Goal: Task Accomplishment & Management: Complete application form

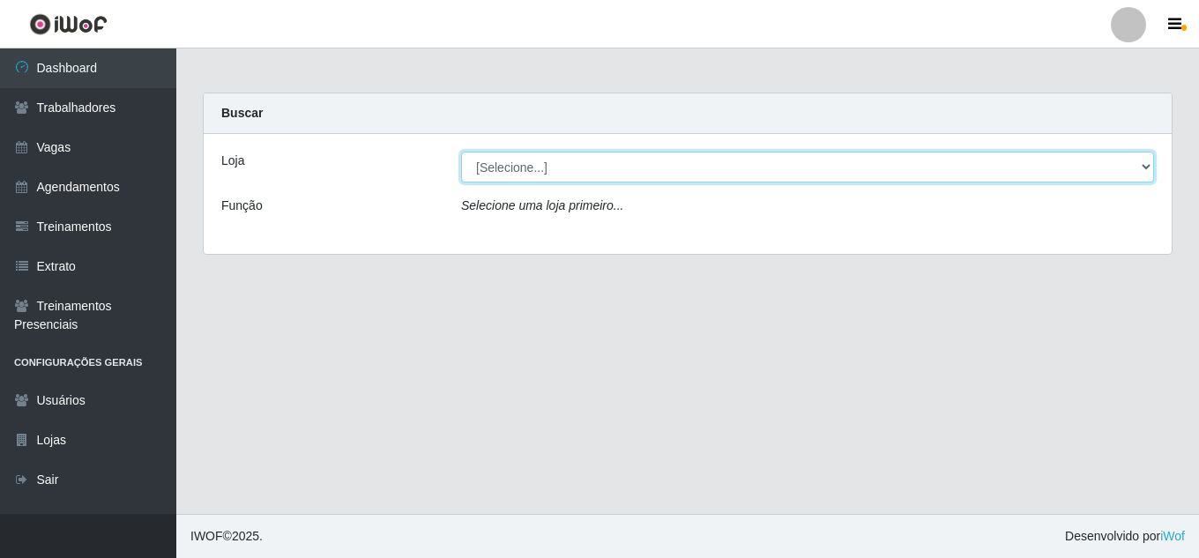
click at [896, 170] on select "[Selecione...] Jaguaribe Grill Restaurante" at bounding box center [807, 167] width 693 height 31
select select "311"
click at [461, 152] on select "[Selecione...] Jaguaribe Grill Restaurante" at bounding box center [807, 167] width 693 height 31
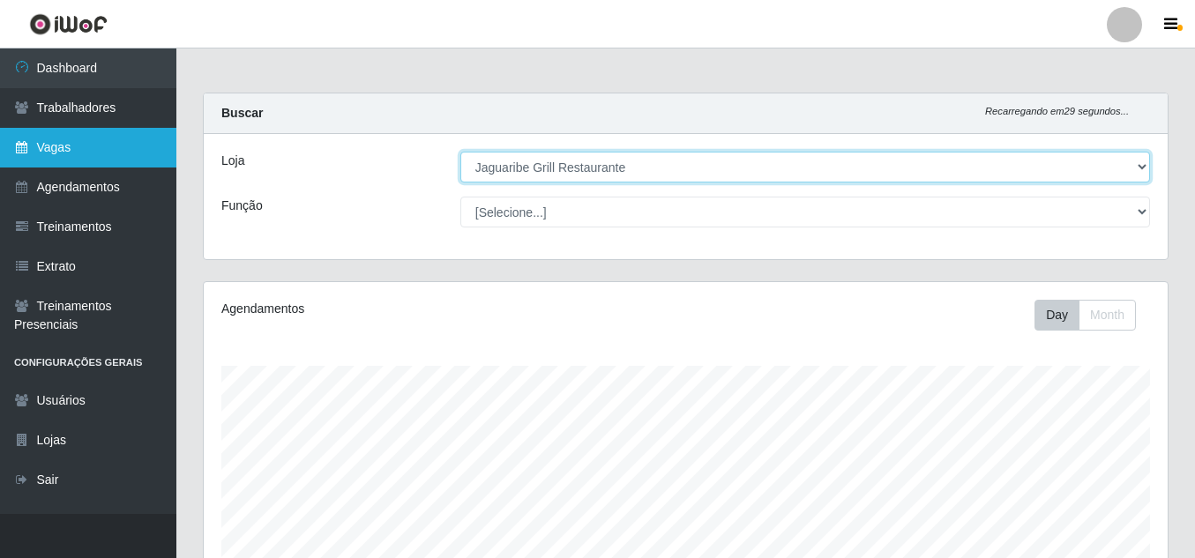
scroll to position [366, 964]
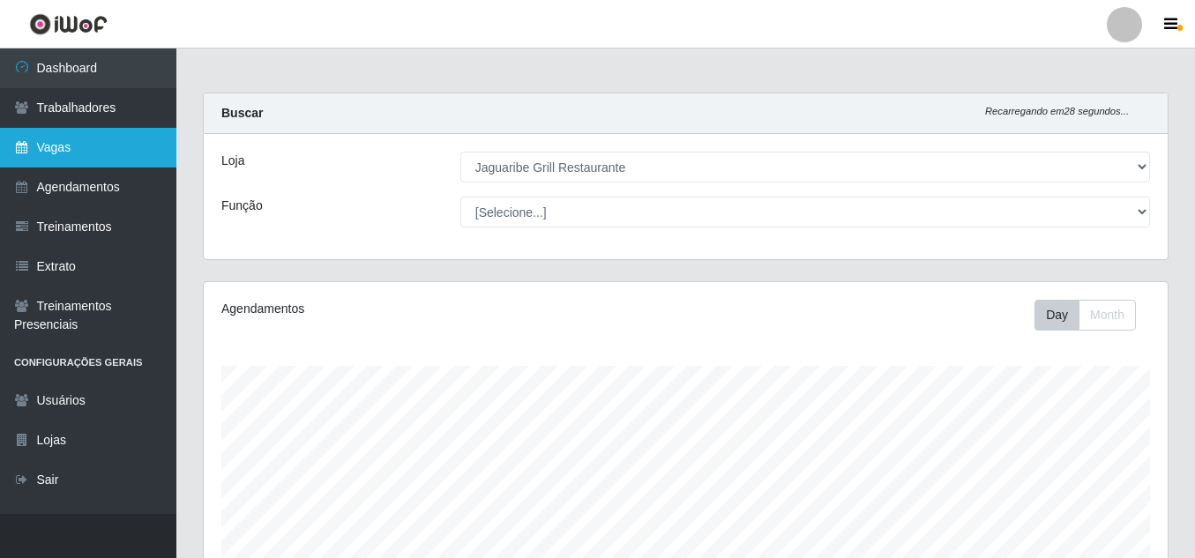
click at [83, 162] on link "Vagas" at bounding box center [88, 148] width 176 height 40
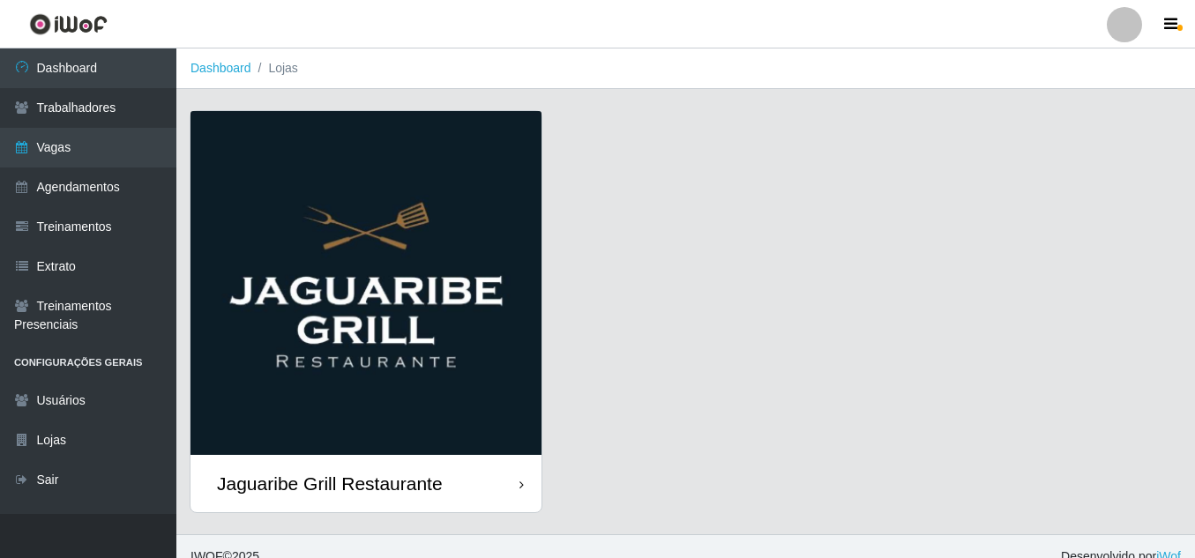
click at [455, 493] on div "Jaguaribe Grill Restaurante" at bounding box center [365, 483] width 351 height 57
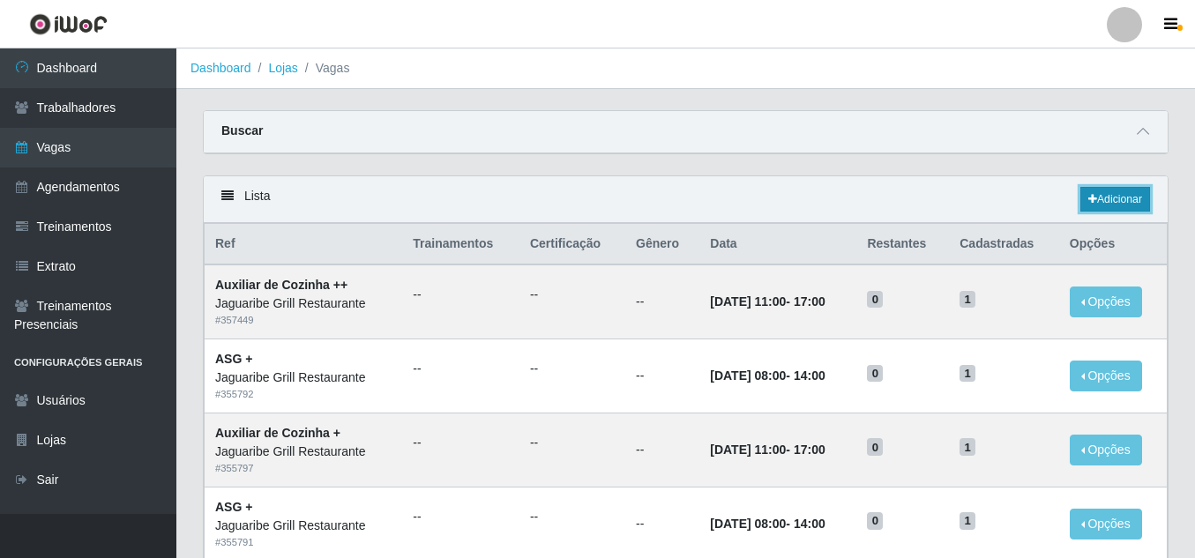
click at [1116, 202] on link "Adicionar" at bounding box center [1115, 199] width 70 height 25
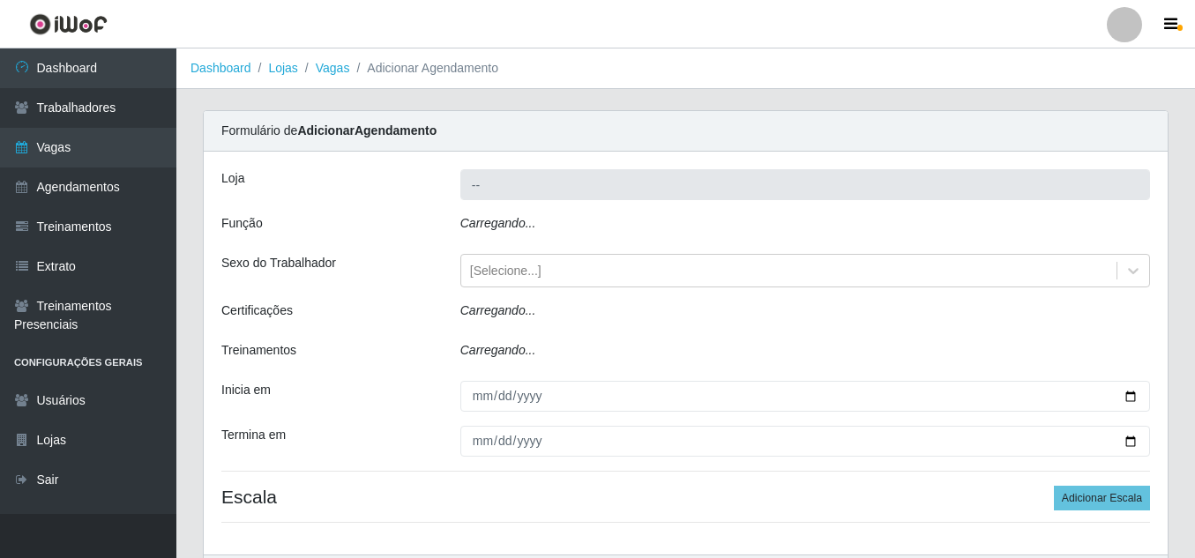
type input "Jaguaribe Grill Restaurante"
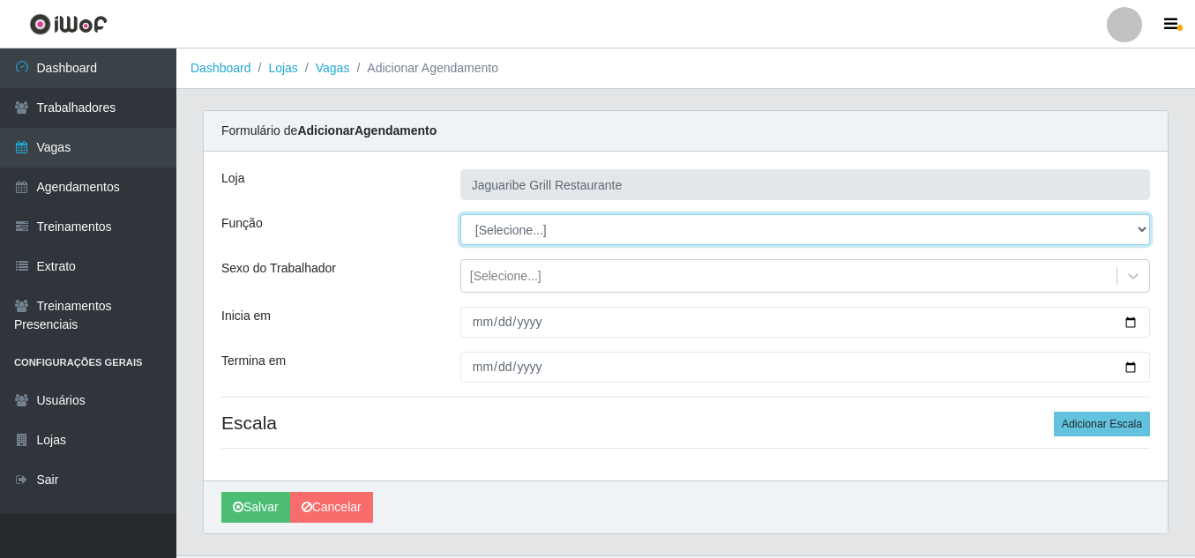
click at [1131, 230] on select "[Selecione...] ASG ASG + ASG ++ Auxiliar de Cozinha Auxiliar de Cozinha + Auxil…" at bounding box center [804, 229] width 689 height 31
select select "94"
click at [460, 214] on select "[Selecione...] ASG ASG + ASG ++ Auxiliar de Cozinha Auxiliar de Cozinha + Auxil…" at bounding box center [804, 229] width 689 height 31
click at [592, 235] on select "[Selecione...] ASG ASG + ASG ++ Auxiliar de Cozinha Auxiliar de Cozinha + Auxil…" at bounding box center [804, 229] width 689 height 31
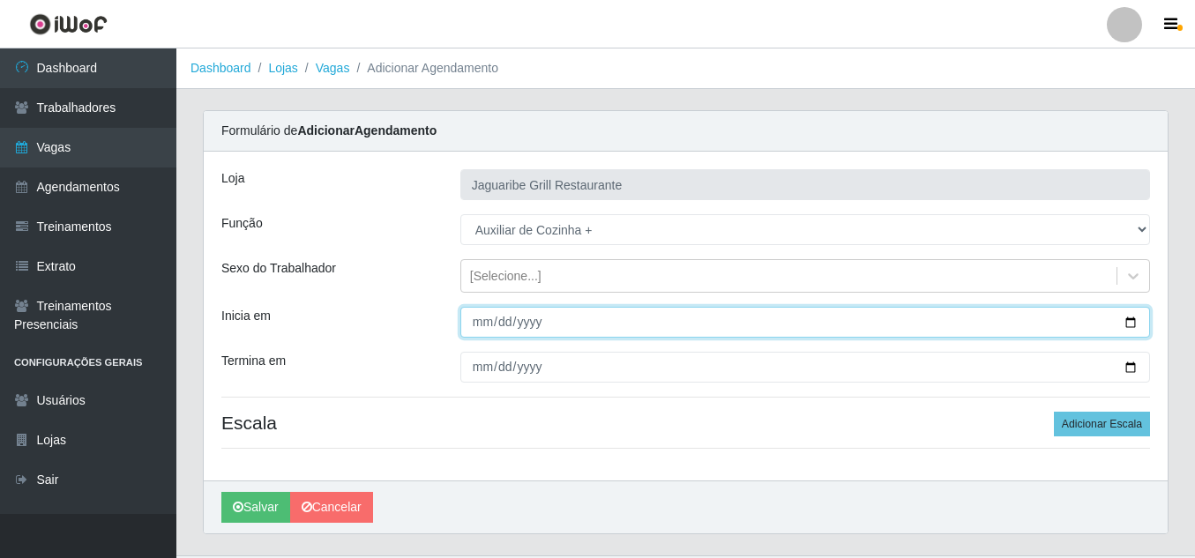
click at [488, 326] on input "Inicia em" at bounding box center [804, 322] width 689 height 31
click at [1120, 322] on input "Inicia em" at bounding box center [804, 322] width 689 height 31
click at [1126, 322] on input "Inicia em" at bounding box center [804, 322] width 689 height 31
type input "[DATE]"
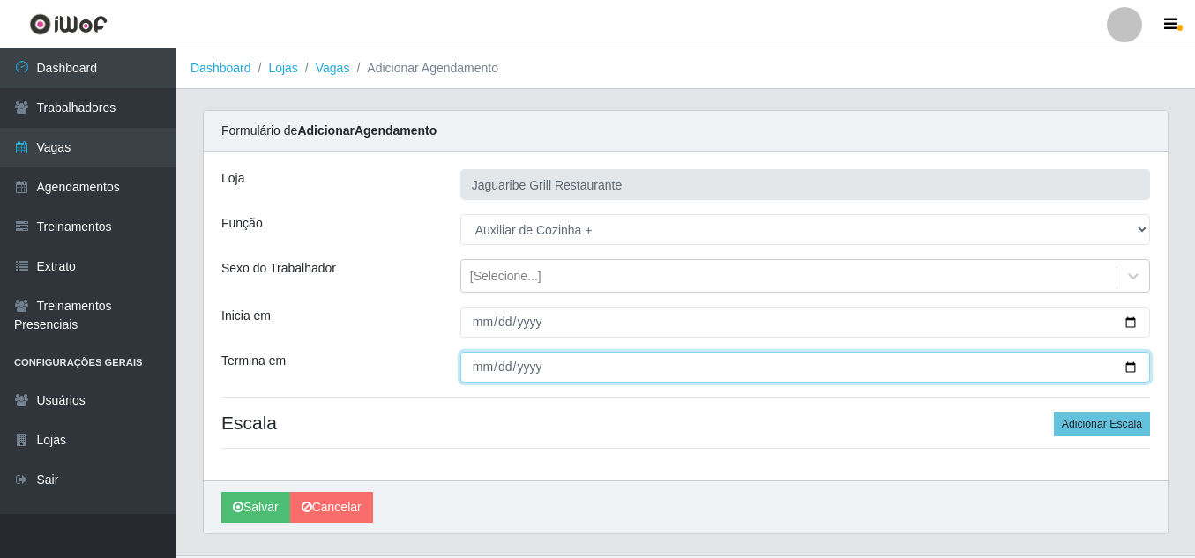
click at [1130, 369] on input "Termina em" at bounding box center [804, 367] width 689 height 31
click at [1125, 371] on input "[DATE]" at bounding box center [804, 367] width 689 height 31
click at [1125, 365] on input "[DATE]" at bounding box center [804, 367] width 689 height 31
type input "[DATE]"
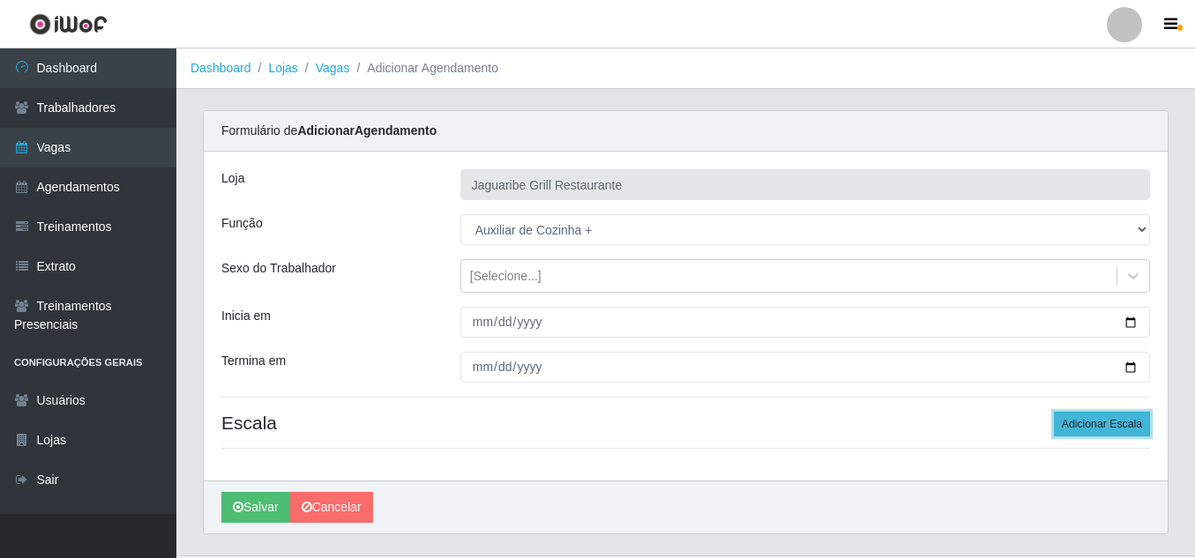
click at [1132, 423] on button "Adicionar Escala" at bounding box center [1102, 424] width 96 height 25
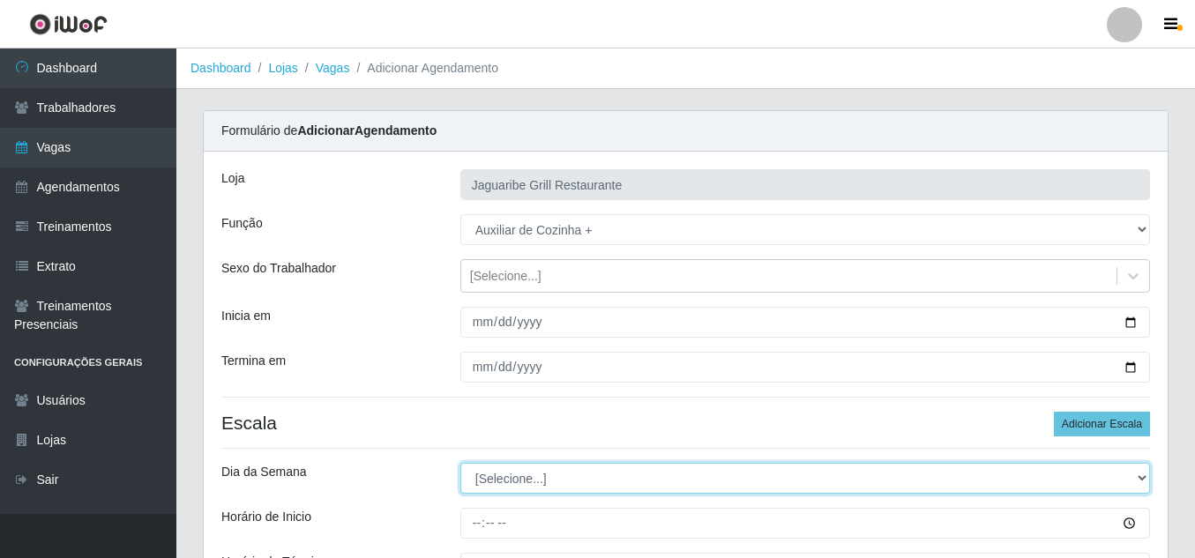
click at [609, 473] on select "[Selecione...] Segunda Terça Quarta Quinta Sexta Sábado Domingo" at bounding box center [804, 478] width 689 height 31
select select "2"
click at [460, 463] on select "[Selecione...] Segunda Terça Quarta Quinta Sexta Sábado Domingo" at bounding box center [804, 478] width 689 height 31
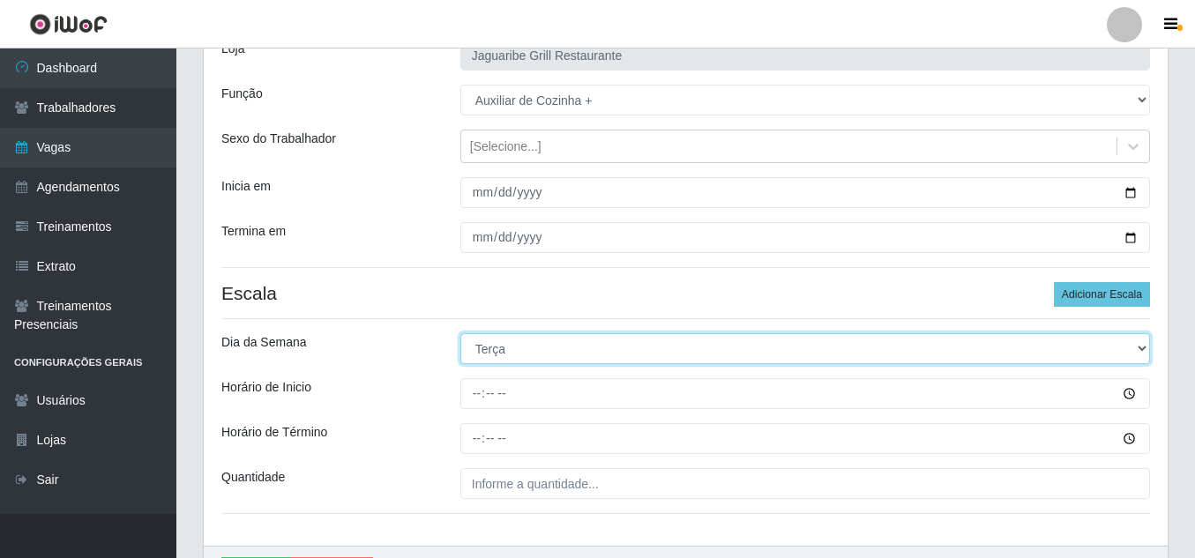
scroll to position [149, 0]
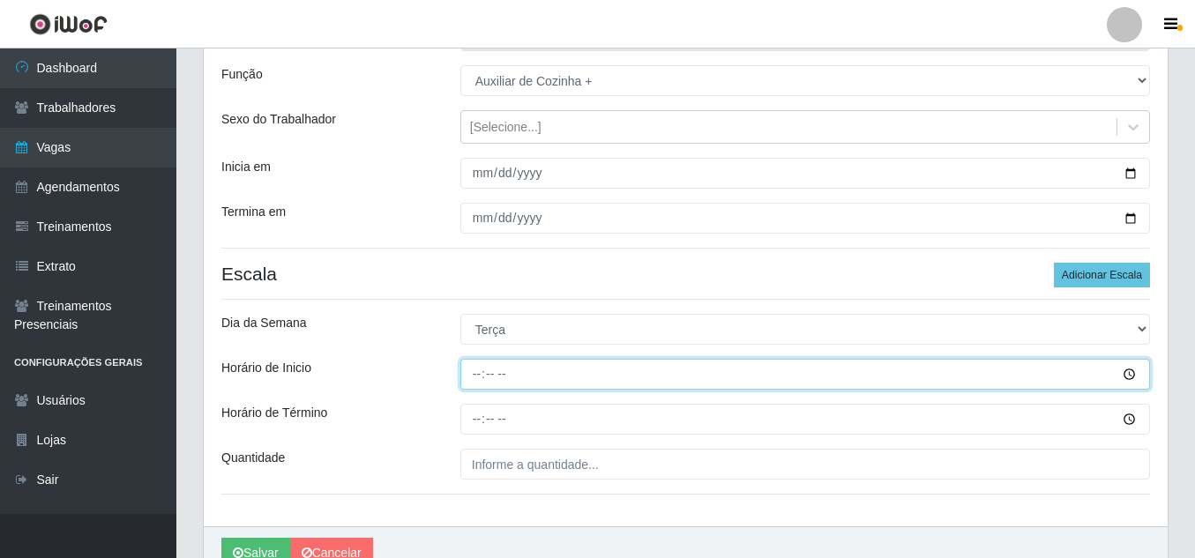
click at [476, 377] on input "Horário de Inicio" at bounding box center [804, 374] width 689 height 31
type input "11:00"
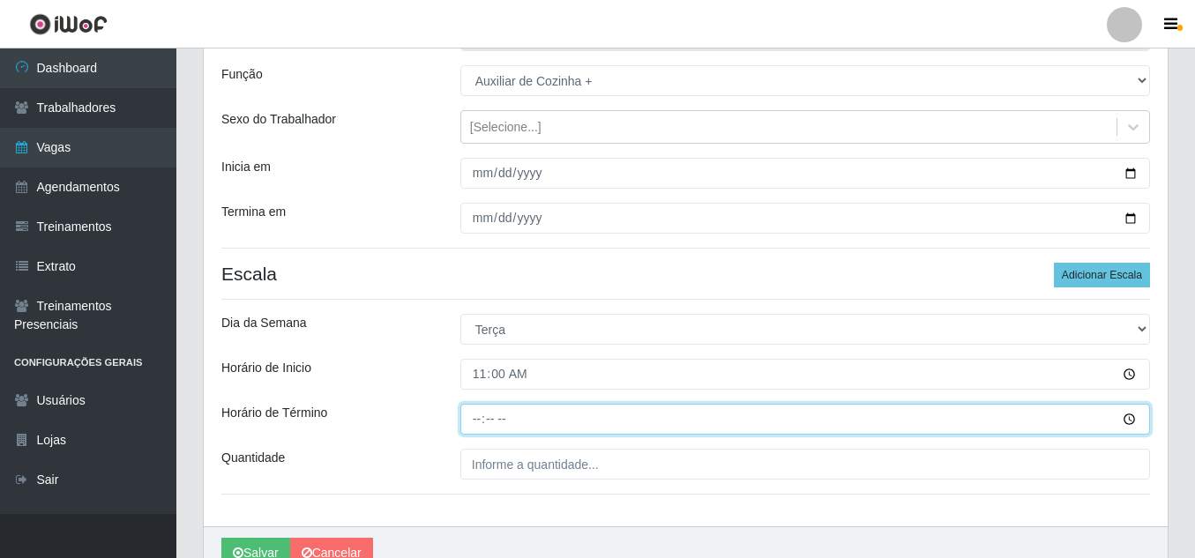
type input "17:00"
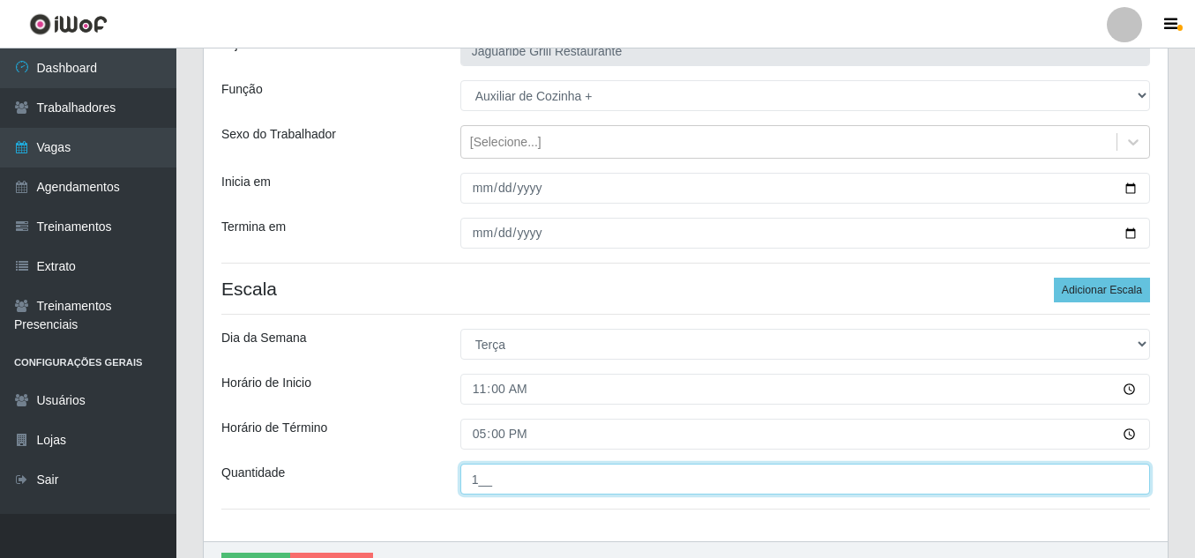
scroll to position [236, 0]
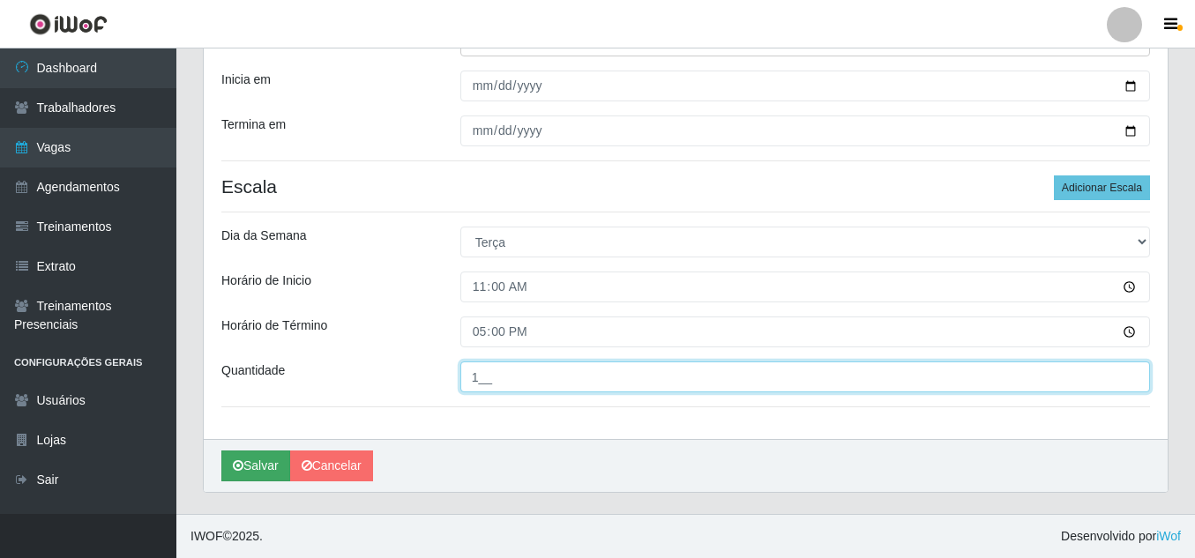
type input "1__"
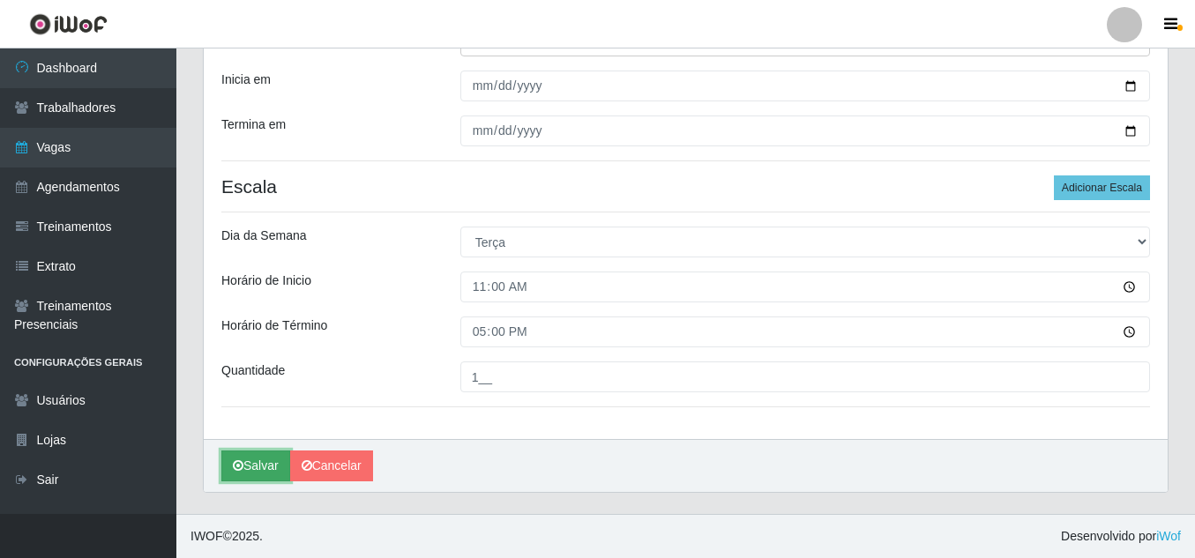
click at [262, 467] on button "Salvar" at bounding box center [255, 465] width 69 height 31
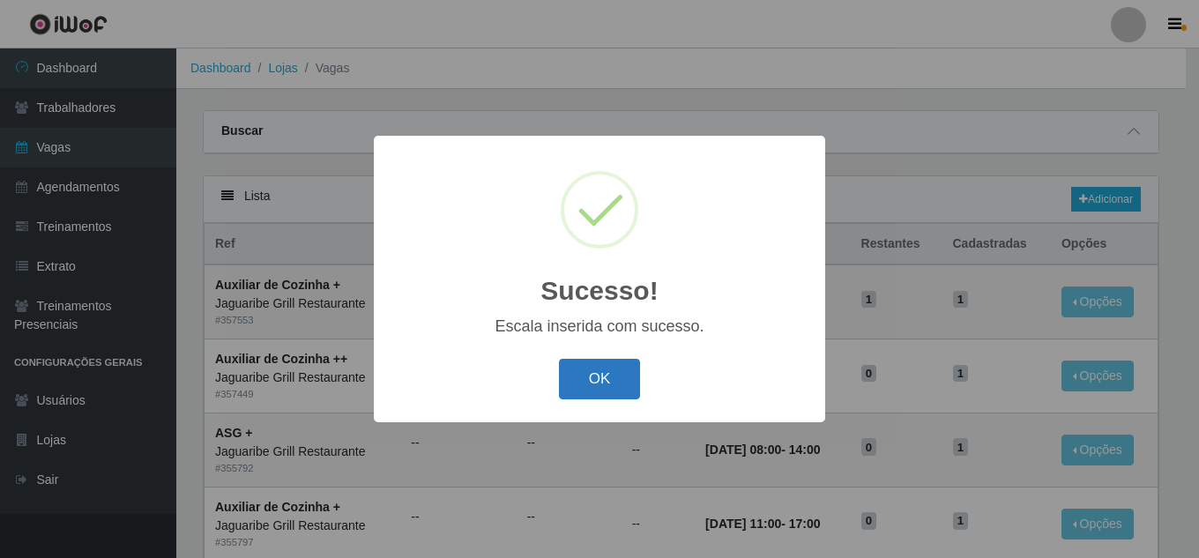
click at [595, 370] on button "OK" at bounding box center [600, 379] width 82 height 41
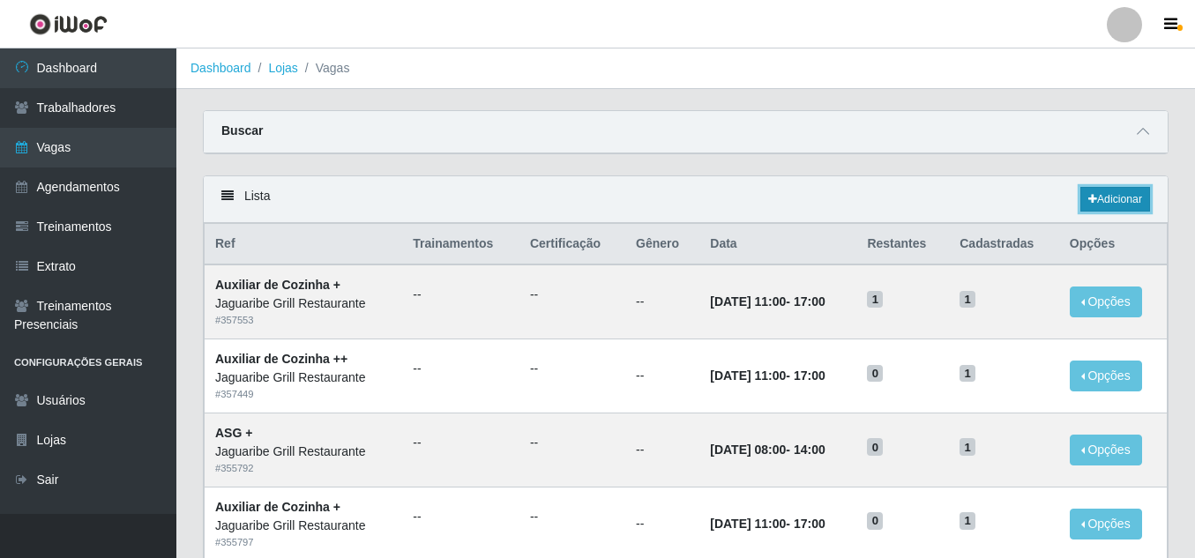
click at [1096, 190] on link "Adicionar" at bounding box center [1115, 199] width 70 height 25
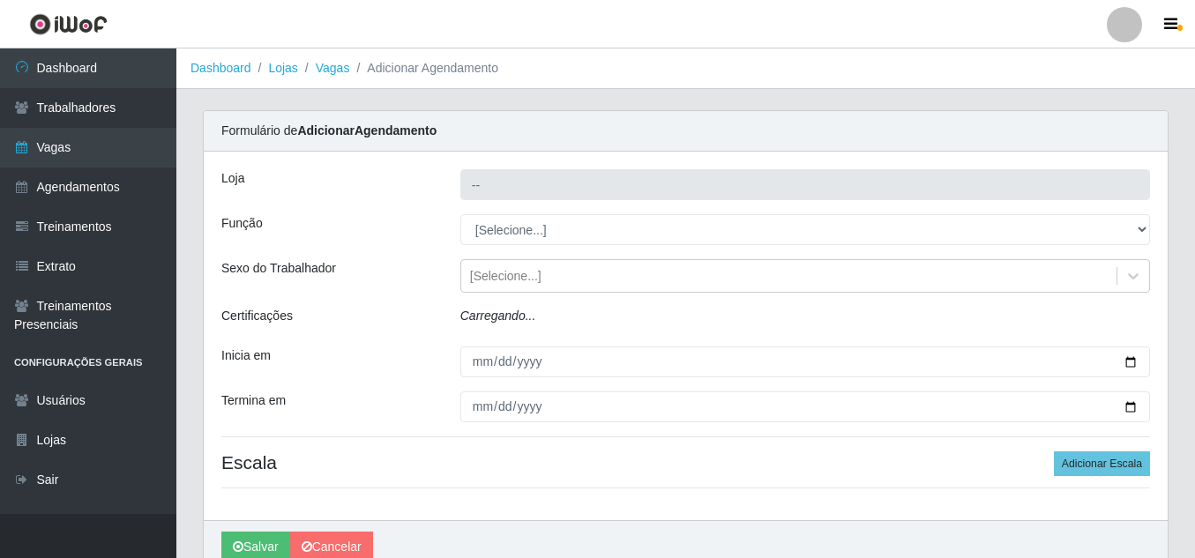
type input "Jaguaribe Grill Restaurante"
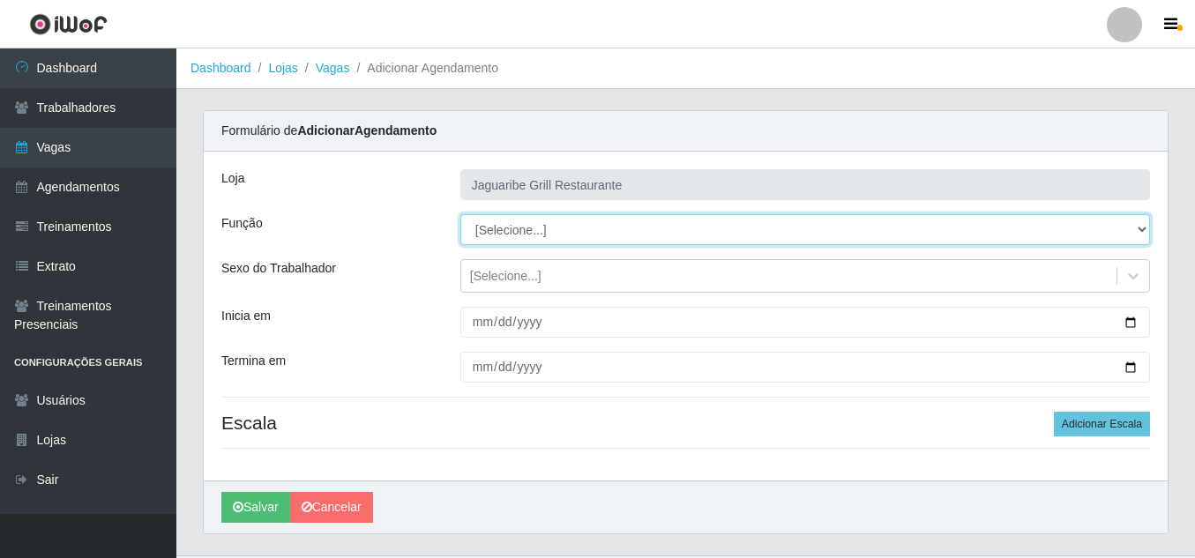
click at [1016, 222] on select "[Selecione...] ASG ASG + ASG ++ Auxiliar de Cozinha Auxiliar de Cozinha + Auxil…" at bounding box center [804, 229] width 689 height 31
select select "94"
click at [460, 214] on select "[Selecione...] ASG ASG + ASG ++ Auxiliar de Cozinha Auxiliar de Cozinha + Auxil…" at bounding box center [804, 229] width 689 height 31
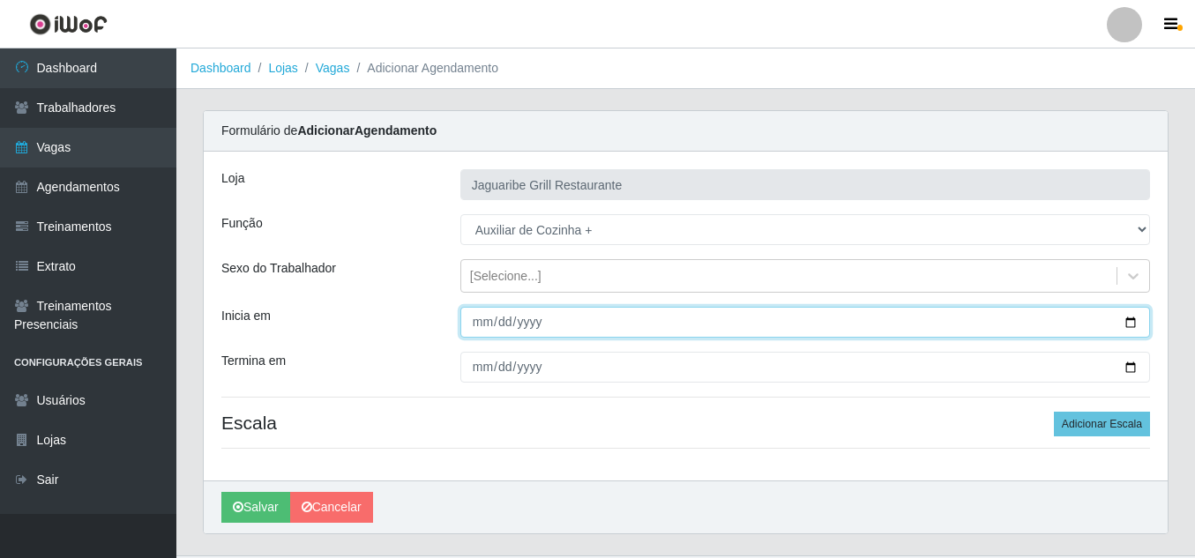
click at [478, 322] on input "Inicia em" at bounding box center [804, 322] width 689 height 31
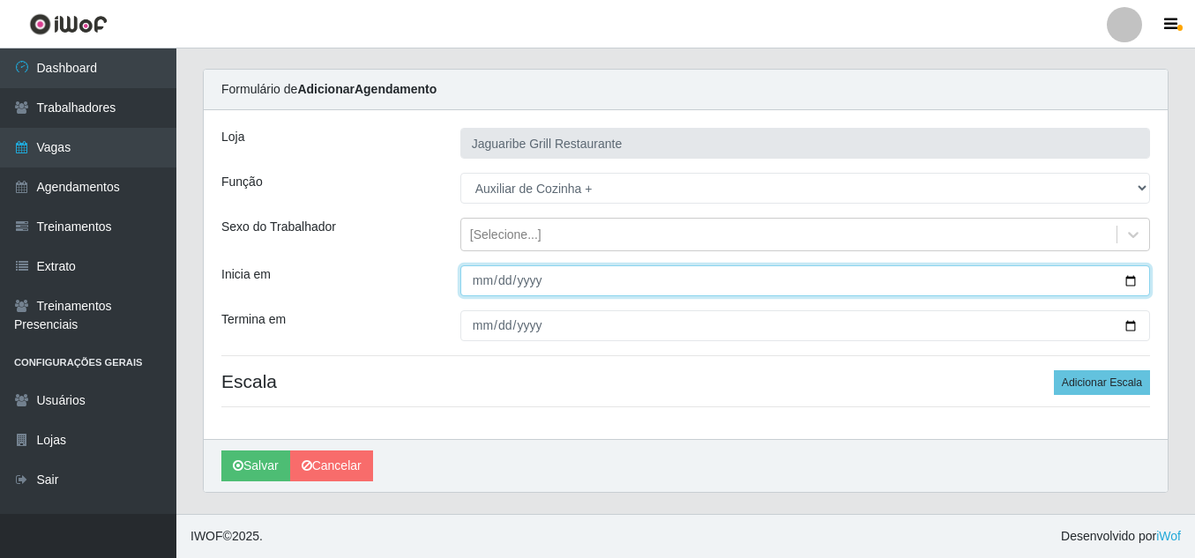
click at [1133, 282] on input "Inicia em" at bounding box center [804, 280] width 689 height 31
type input "[DATE]"
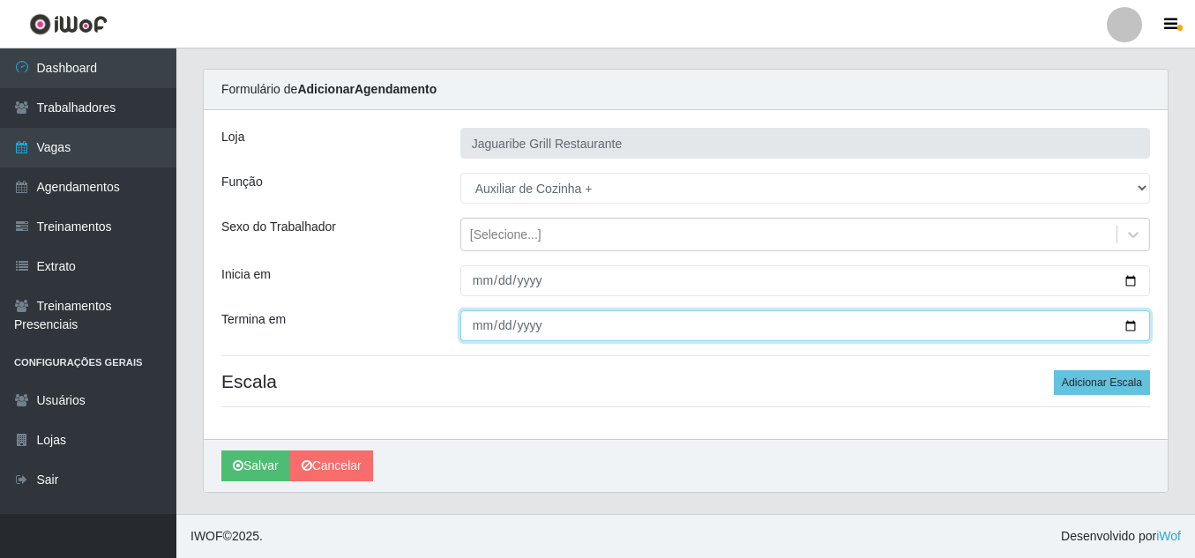
click at [1130, 328] on input "Termina em" at bounding box center [804, 325] width 689 height 31
type input "[DATE]"
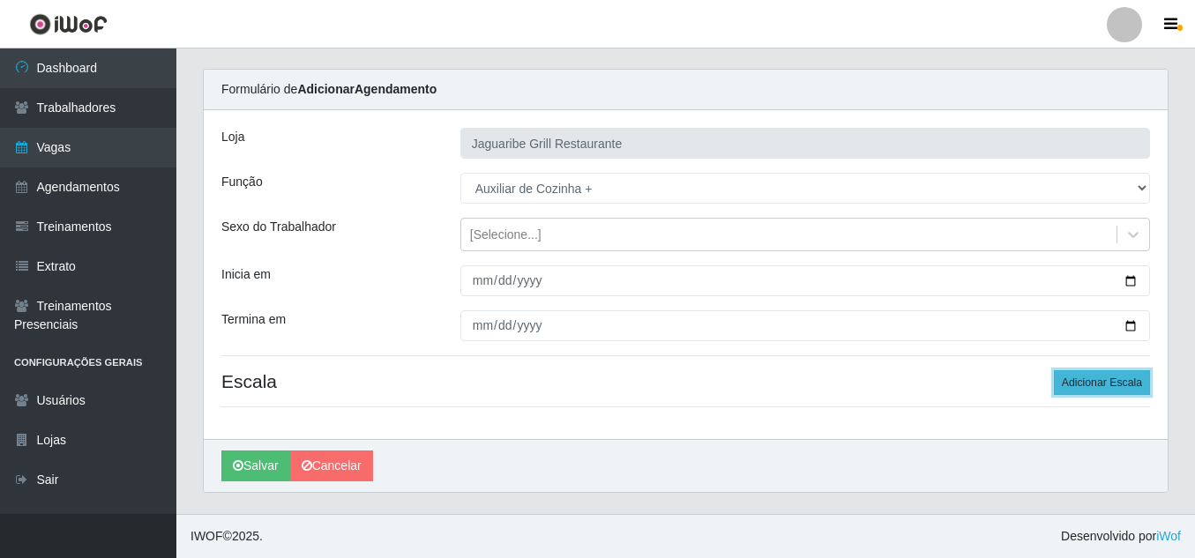
click at [1078, 384] on button "Adicionar Escala" at bounding box center [1102, 382] width 96 height 25
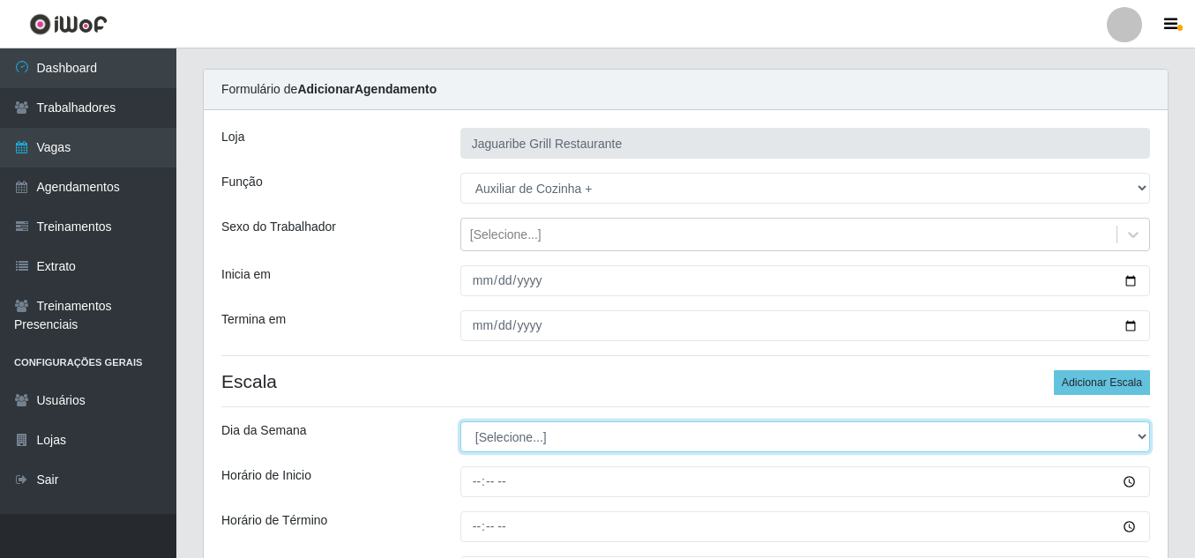
click at [602, 441] on select "[Selecione...] Segunda Terça Quarta Quinta Sexta Sábado Domingo" at bounding box center [804, 436] width 689 height 31
select select "3"
click at [460, 421] on select "[Selecione...] Segunda Terça Quarta Quinta Sexta Sábado Domingo" at bounding box center [804, 436] width 689 height 31
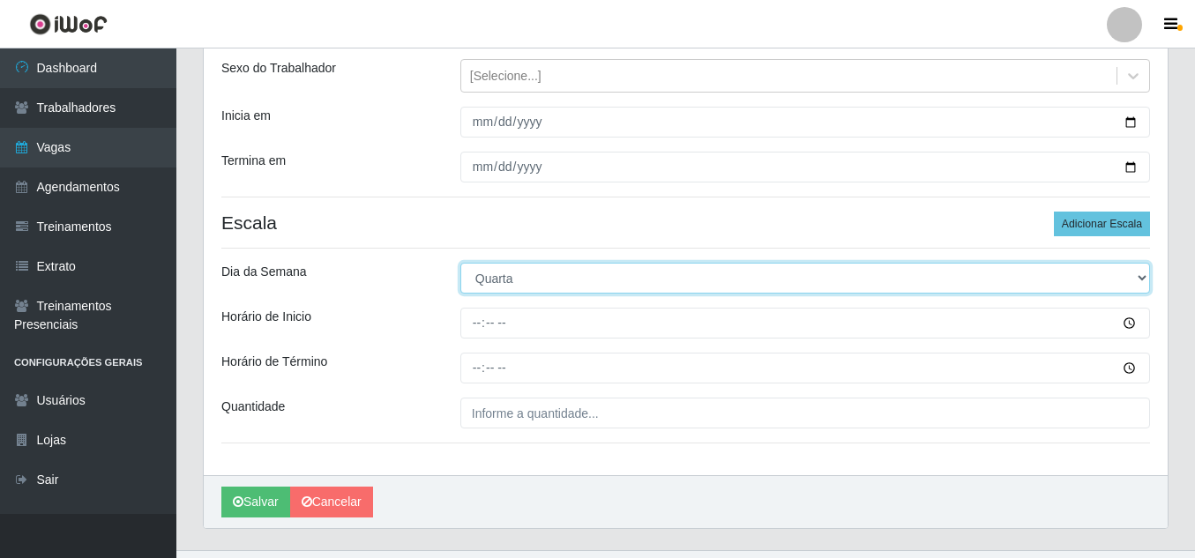
scroll to position [201, 0]
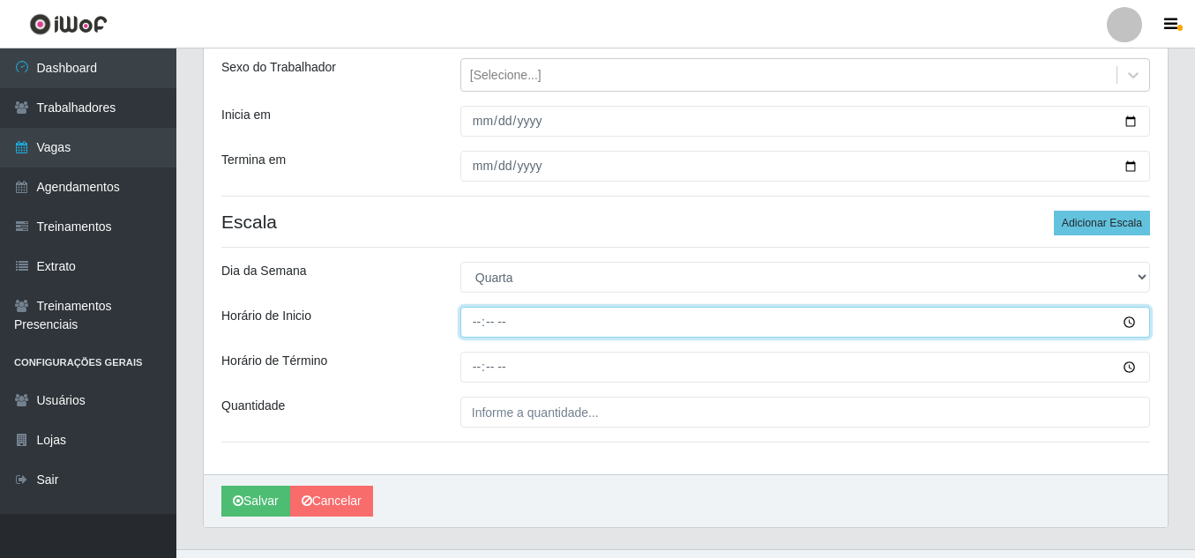
type input "11:00"
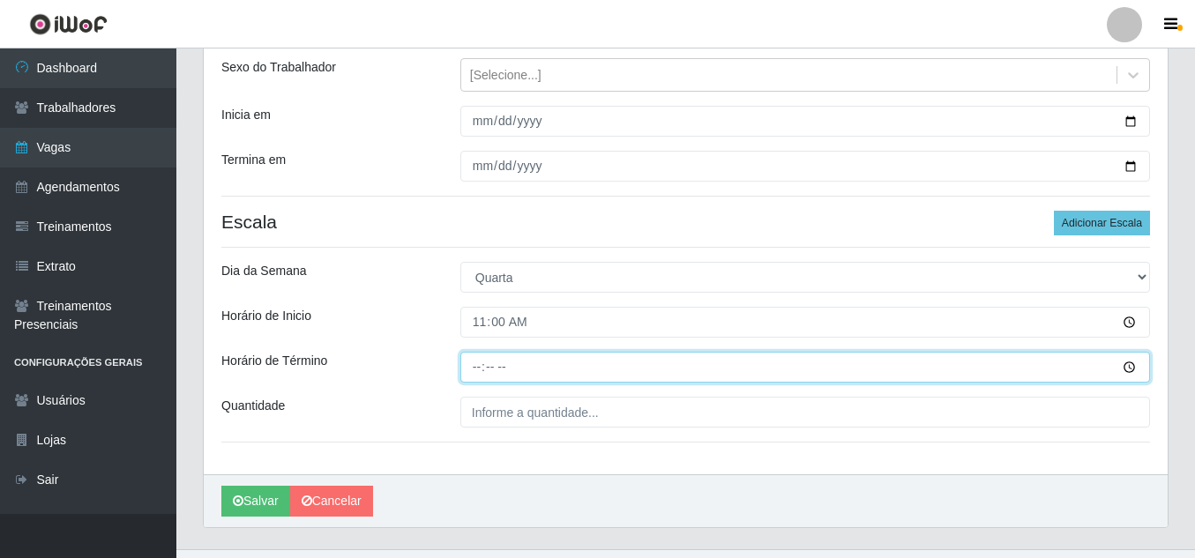
type input "17:00"
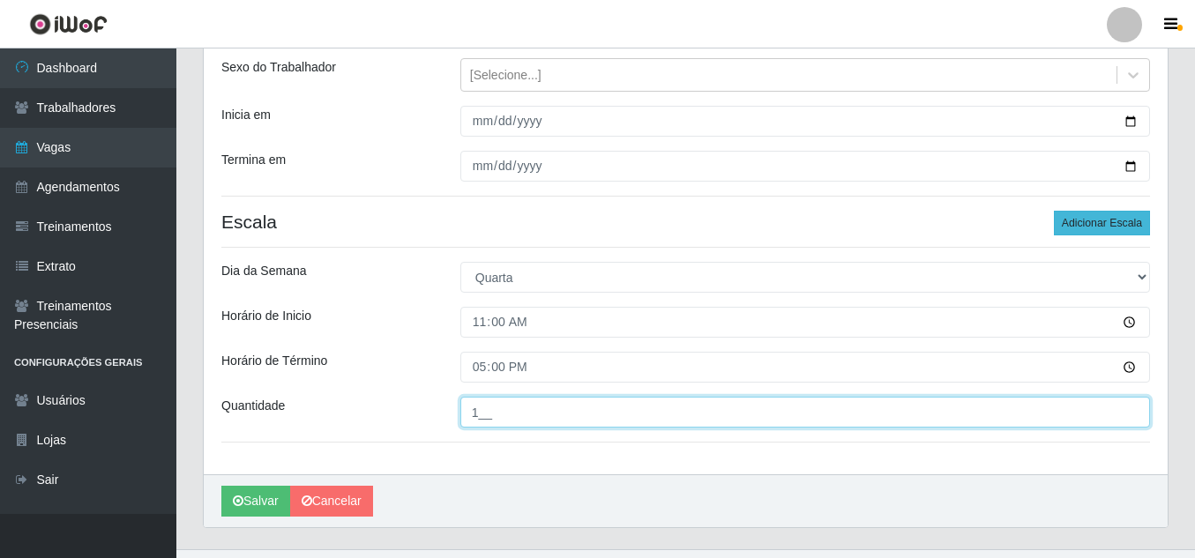
type input "1__"
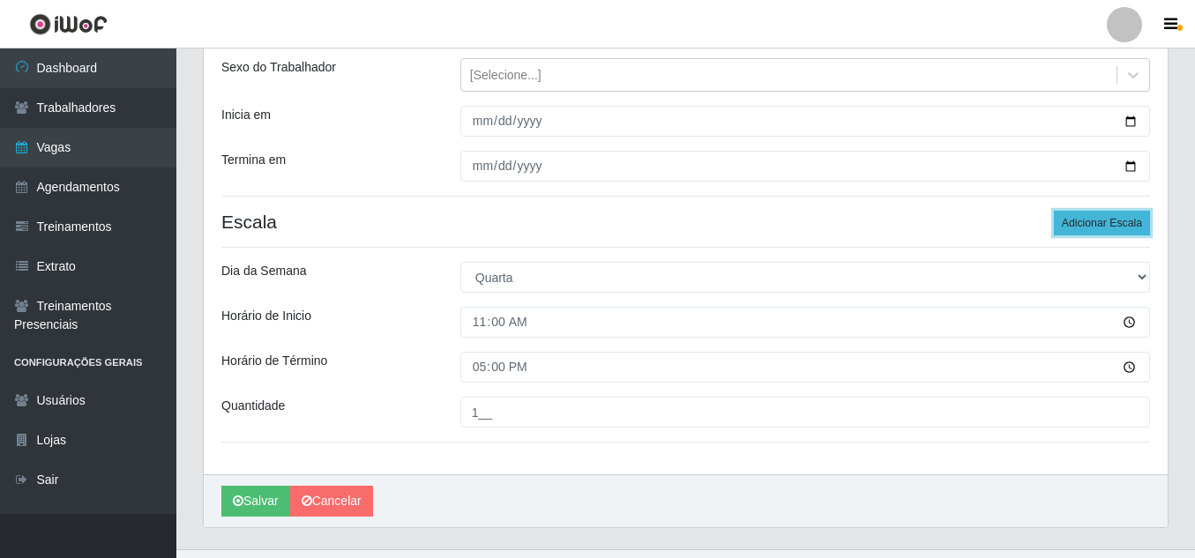
click at [1069, 220] on button "Adicionar Escala" at bounding box center [1102, 223] width 96 height 25
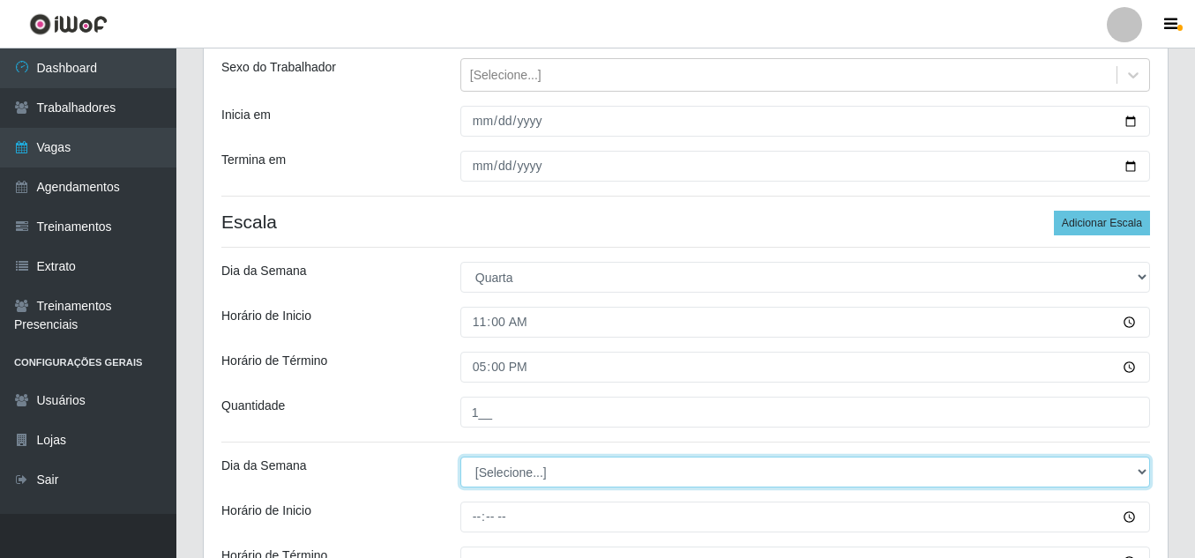
click at [686, 471] on select "[Selecione...] Segunda Terça Quarta Quinta Sexta Sábado Domingo" at bounding box center [804, 472] width 689 height 31
select select "4"
click at [460, 457] on select "[Selecione...] Segunda Terça Quarta Quinta Sexta Sábado Domingo" at bounding box center [804, 472] width 689 height 31
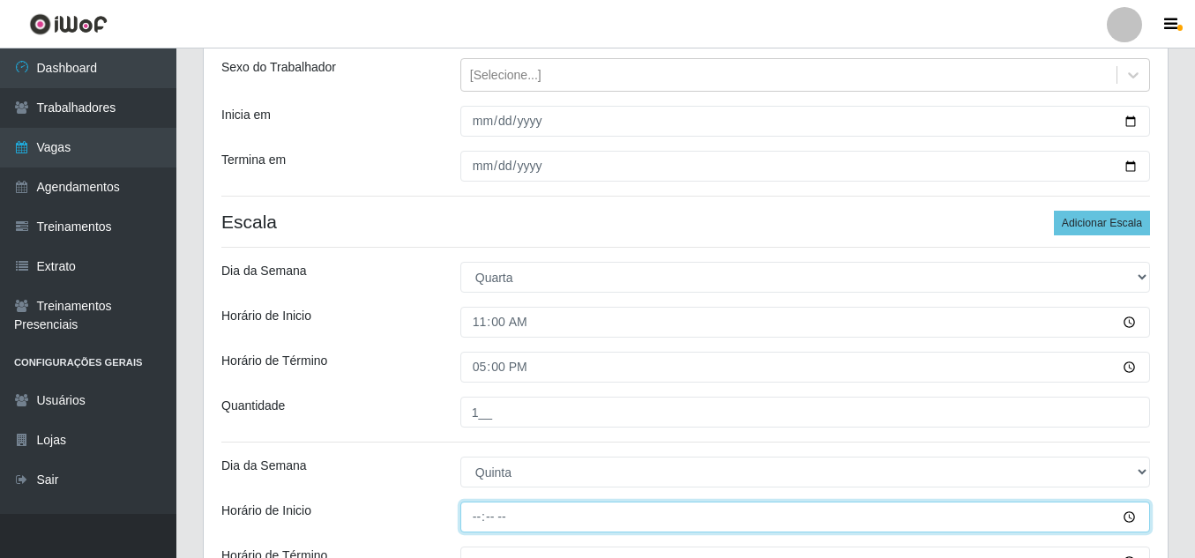
type input "11:00"
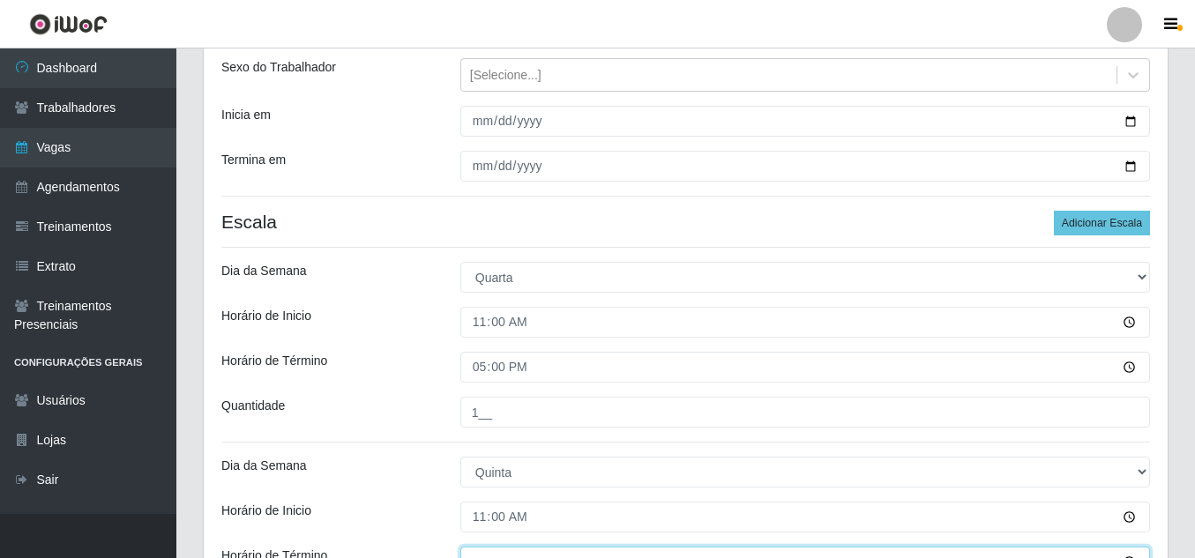
scroll to position [220, 0]
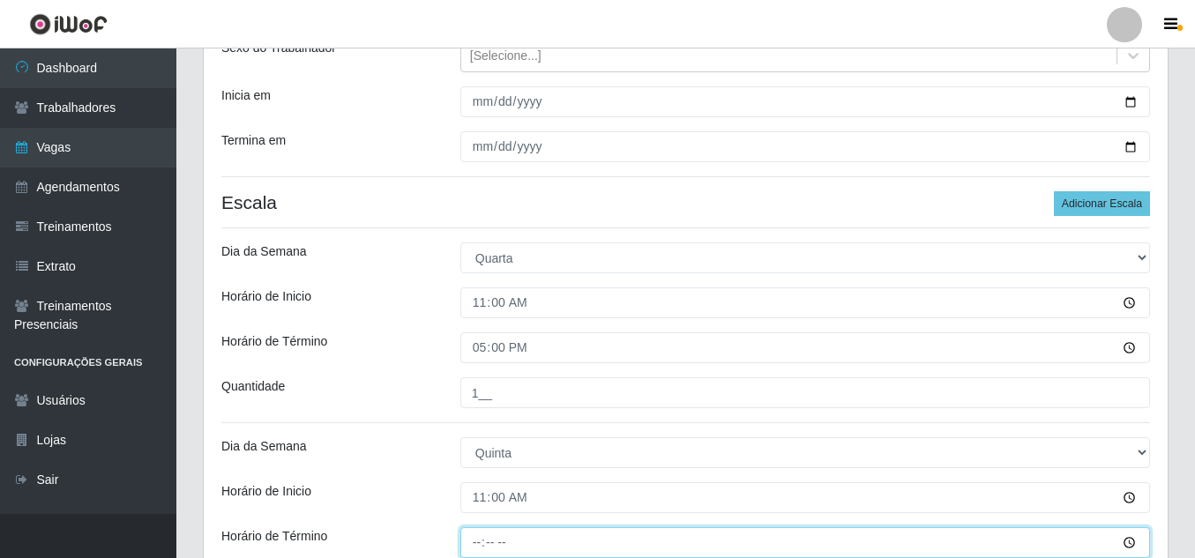
type input "17:00"
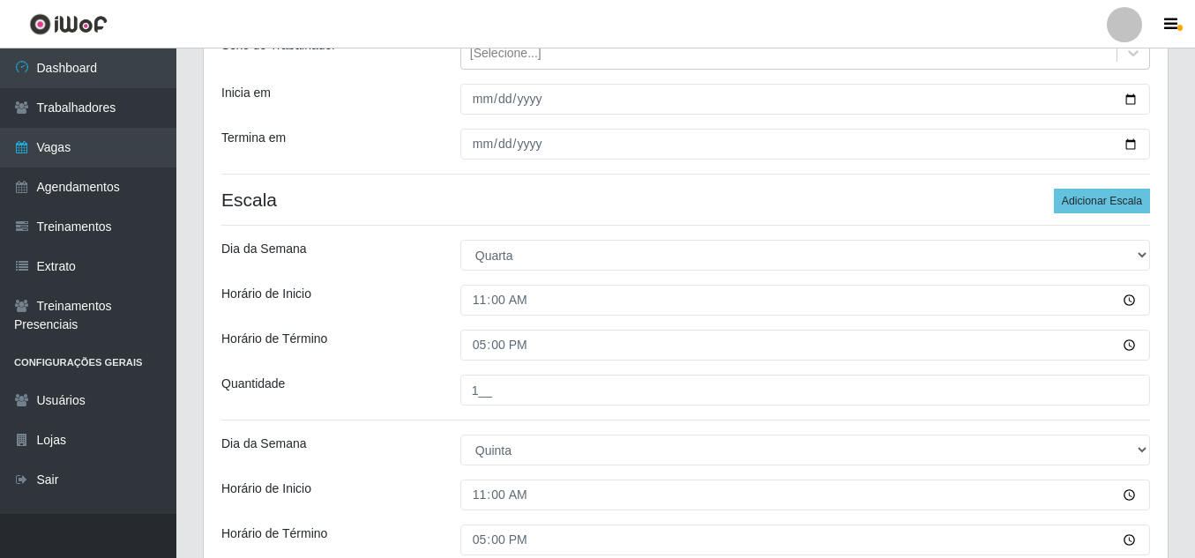
scroll to position [431, 0]
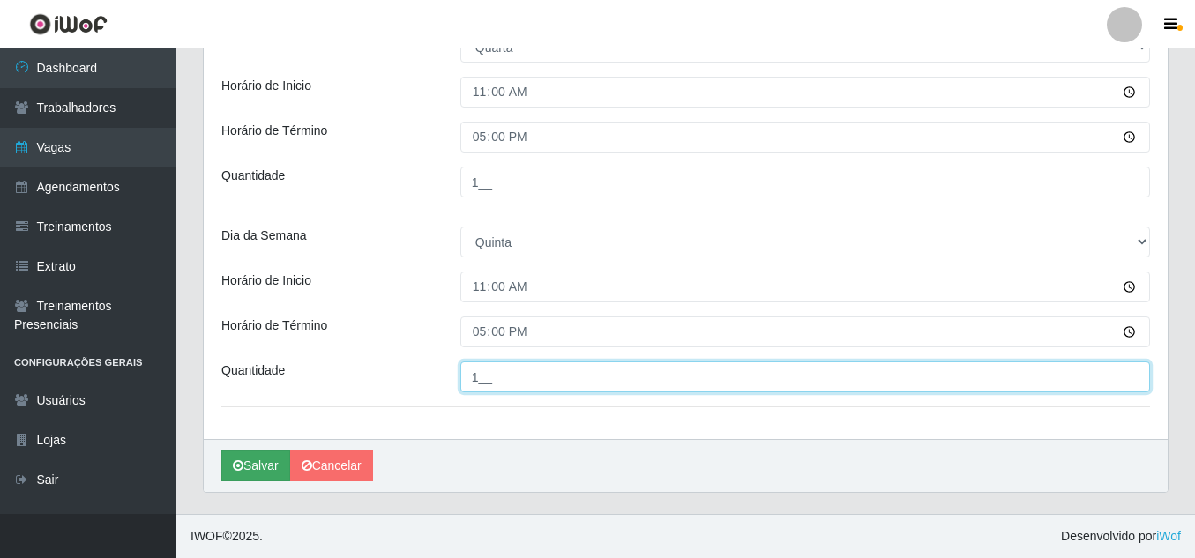
type input "1__"
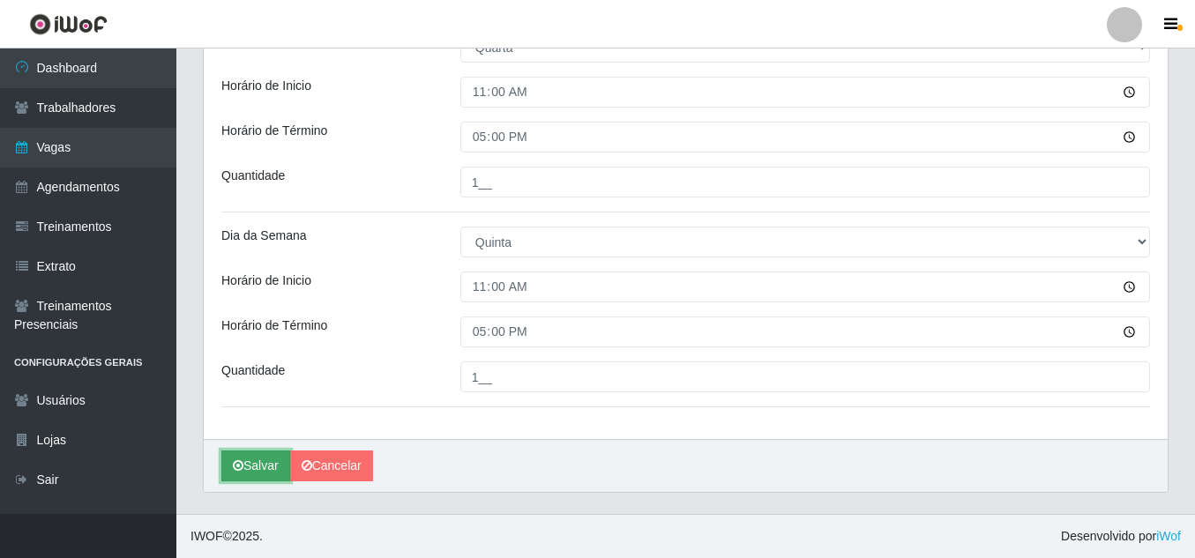
click at [264, 474] on button "Salvar" at bounding box center [255, 465] width 69 height 31
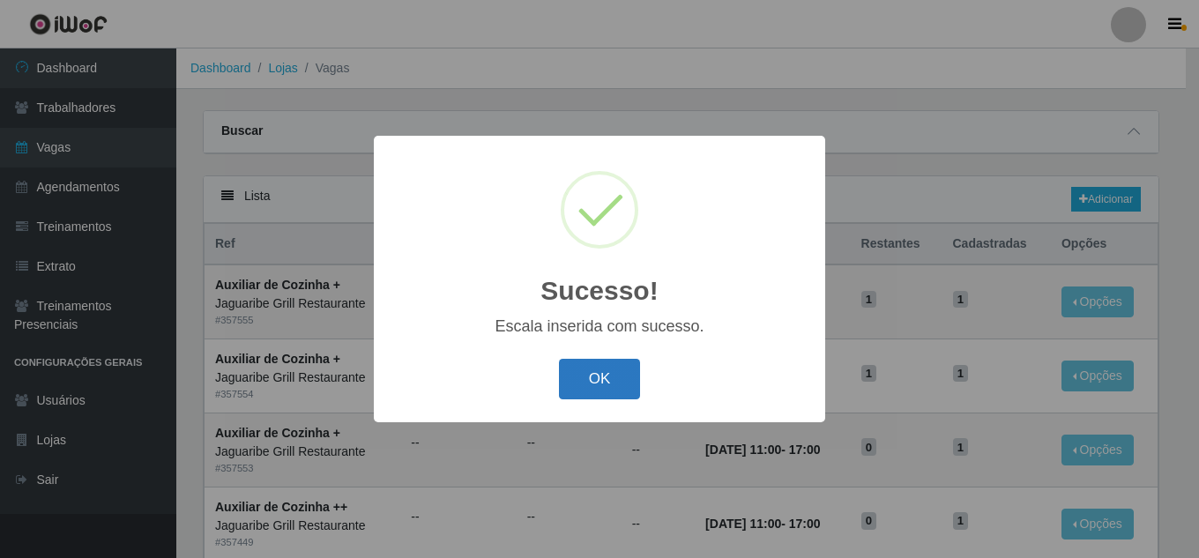
click at [614, 381] on button "OK" at bounding box center [600, 379] width 82 height 41
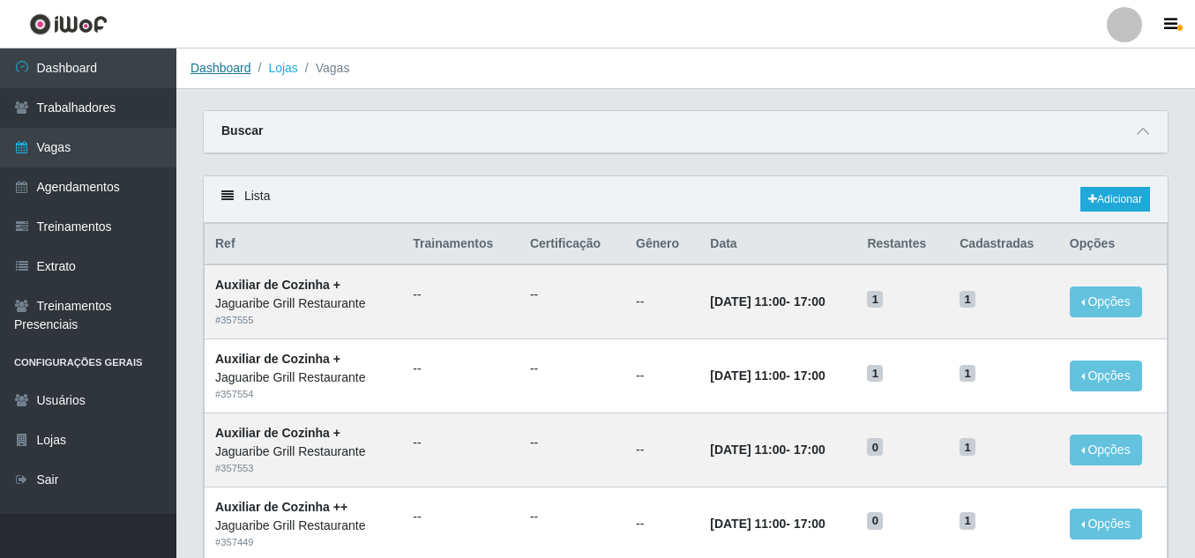
click at [226, 70] on link "Dashboard" at bounding box center [220, 68] width 61 height 14
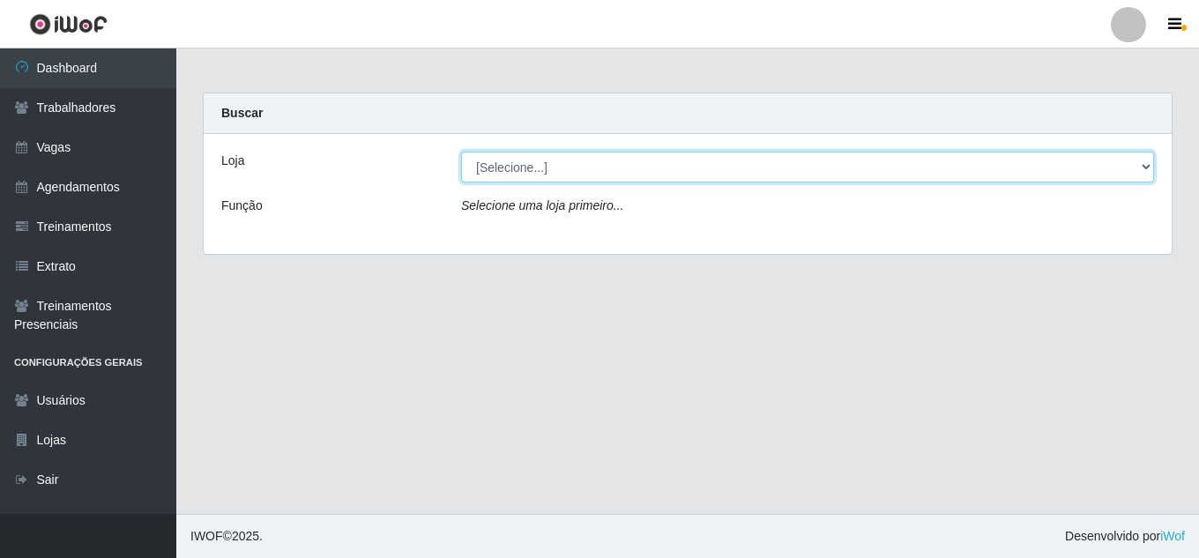
click at [1137, 173] on select "[Selecione...] Jaguaribe Grill Restaurante" at bounding box center [807, 167] width 693 height 31
select select "311"
click at [461, 152] on select "[Selecione...] Jaguaribe Grill Restaurante" at bounding box center [807, 167] width 693 height 31
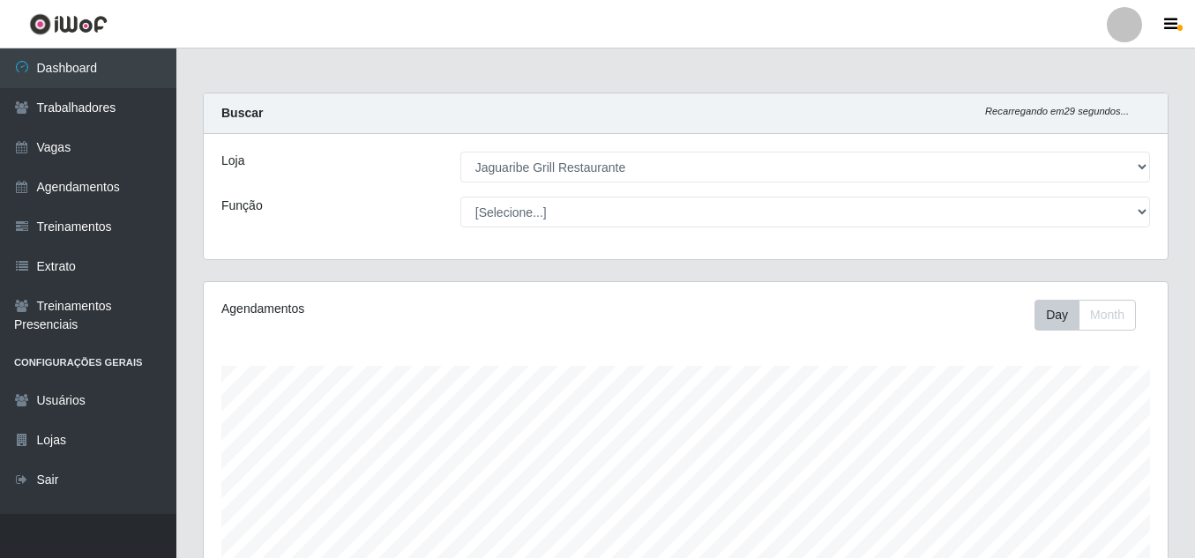
scroll to position [377, 0]
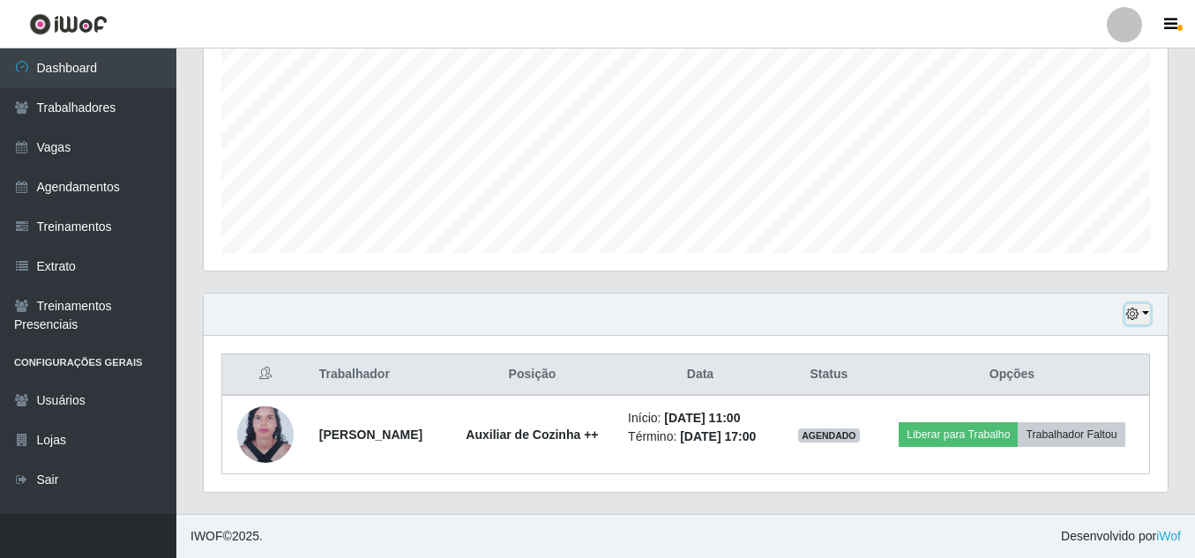
click at [1135, 317] on icon "button" at bounding box center [1132, 314] width 12 height 12
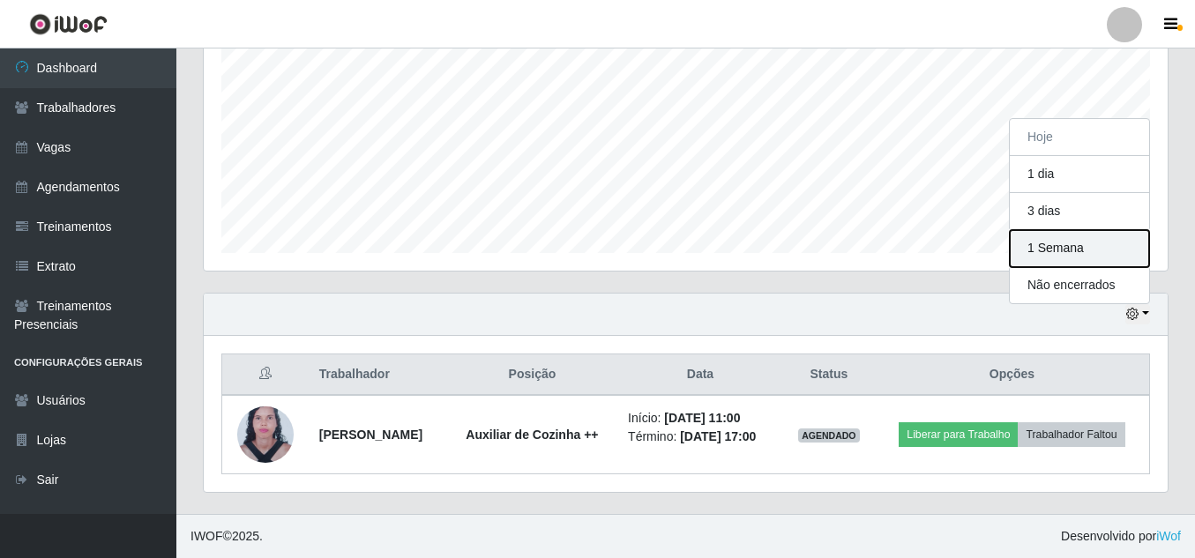
click at [1083, 245] on button "1 Semana" at bounding box center [1078, 248] width 139 height 37
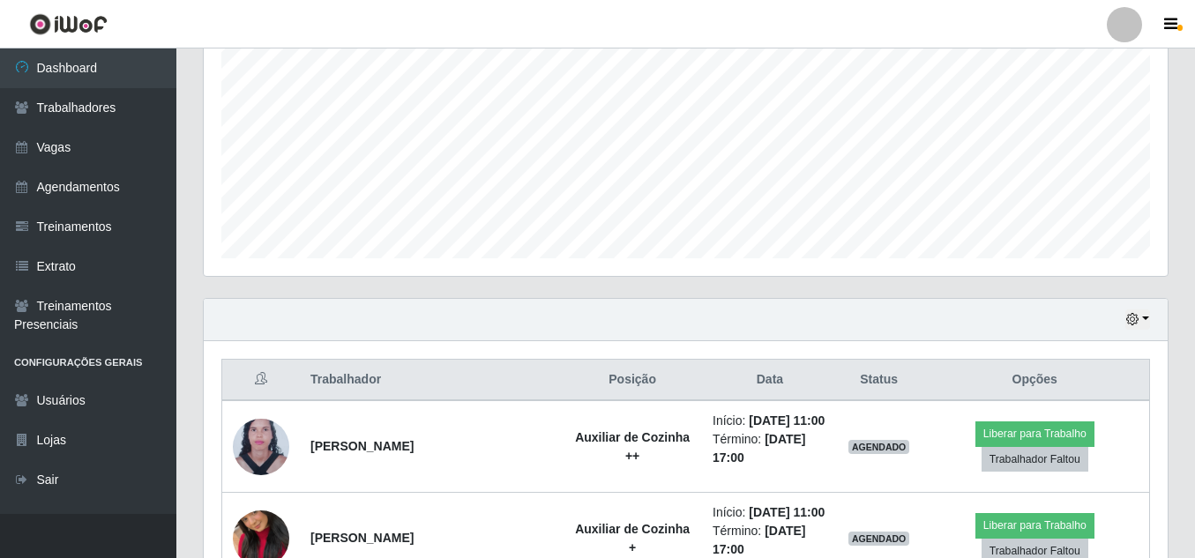
scroll to position [374, 0]
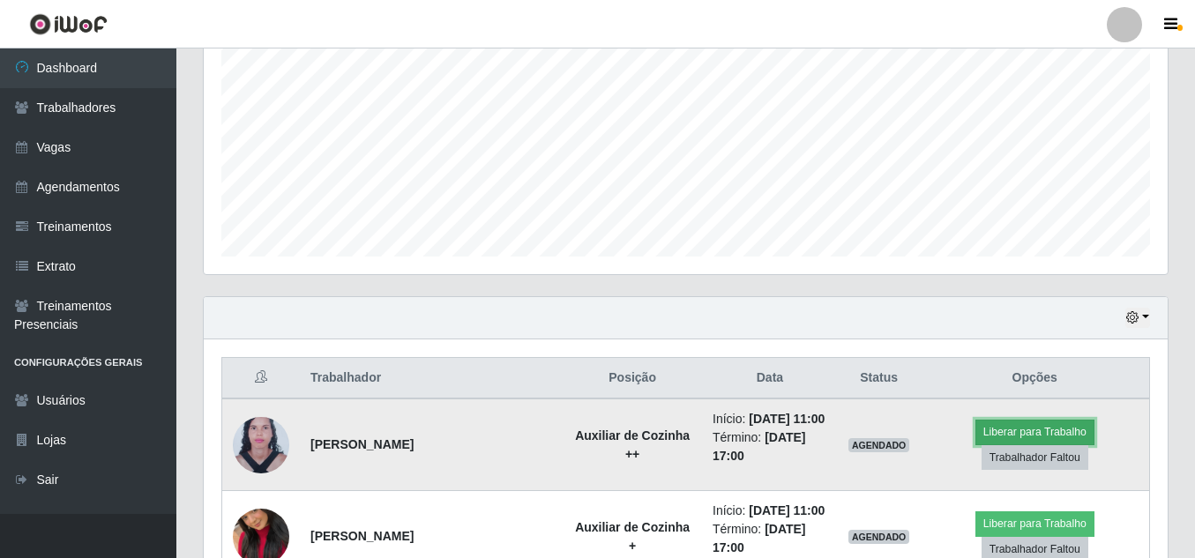
click at [993, 432] on button "Liberar para Trabalho" at bounding box center [1034, 432] width 119 height 25
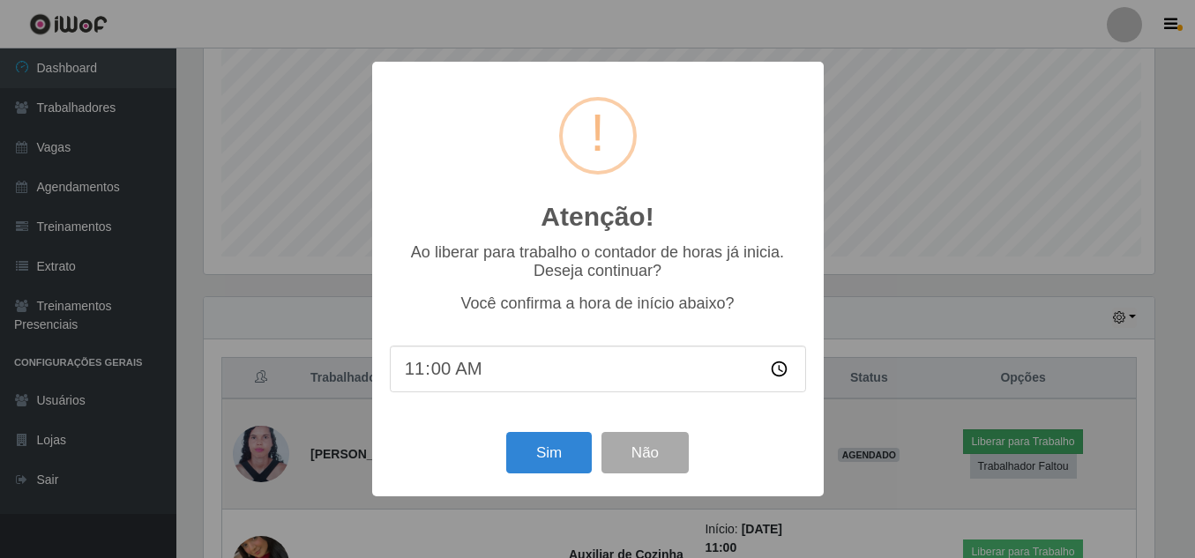
scroll to position [366, 955]
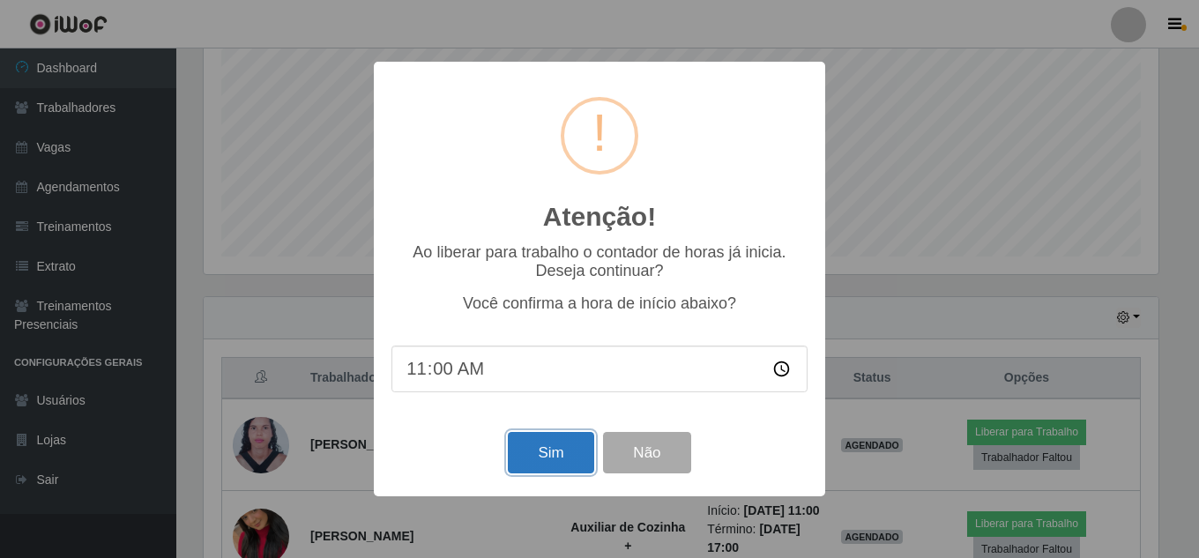
click at [556, 462] on button "Sim" at bounding box center [551, 452] width 86 height 41
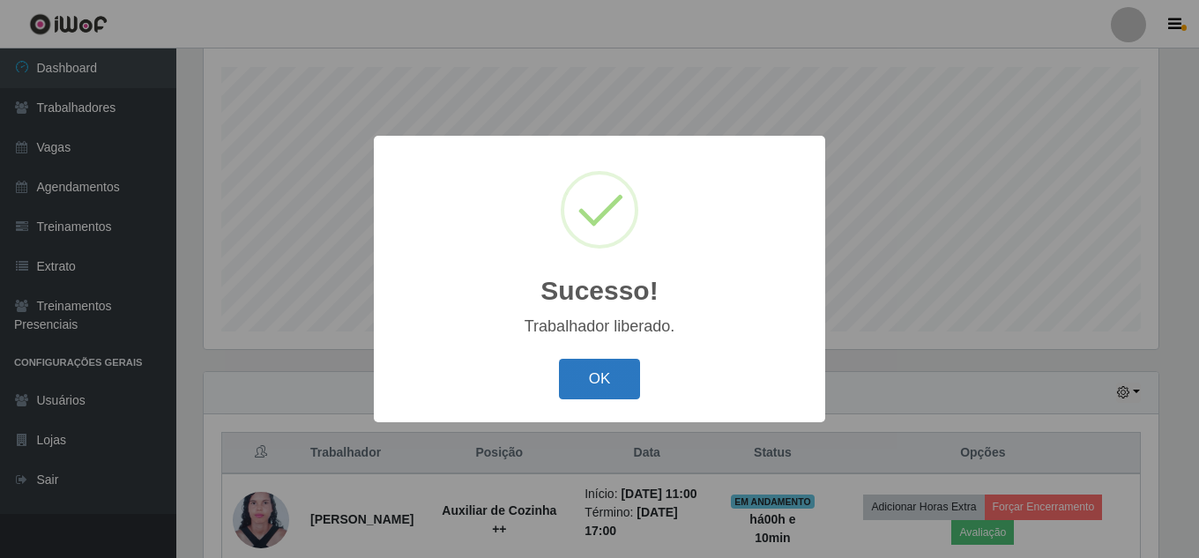
click at [617, 377] on button "OK" at bounding box center [600, 379] width 82 height 41
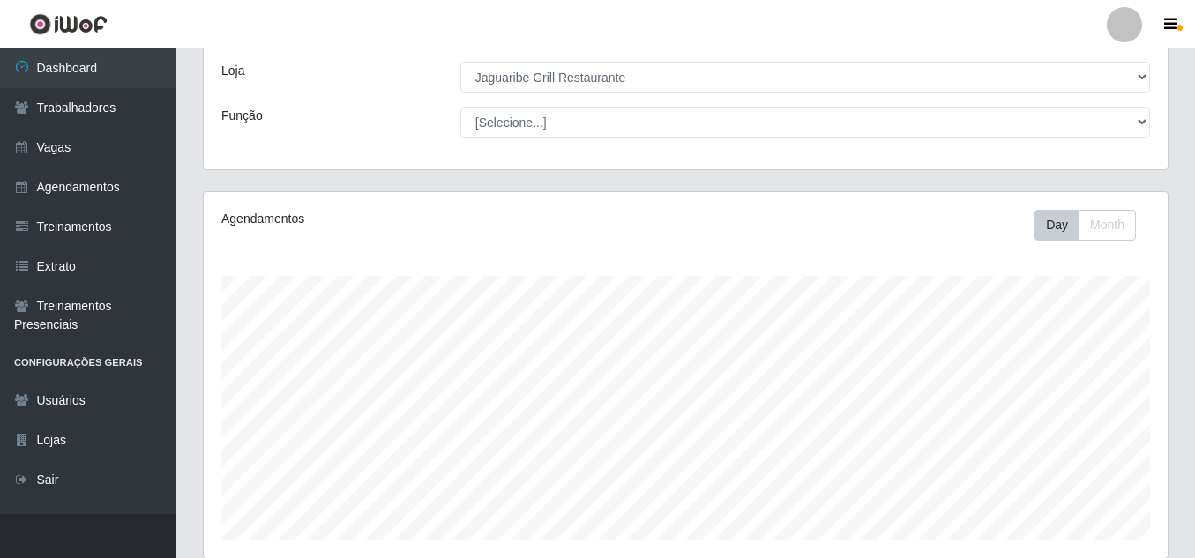
scroll to position [409, 0]
